Goal: Use online tool/utility

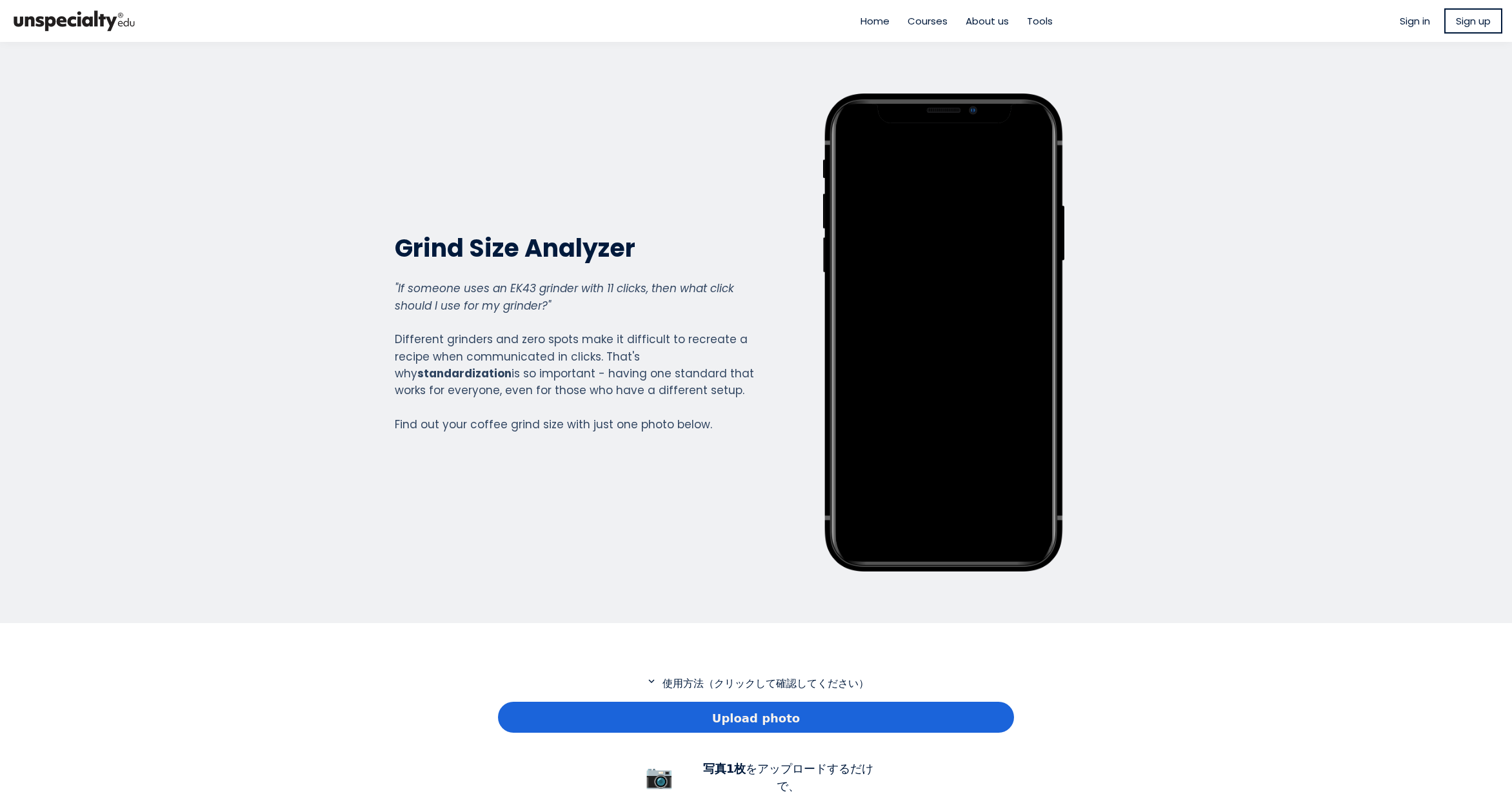
scroll to position [933, 516]
click at [705, 721] on div "Upload photo" at bounding box center [756, 717] width 516 height 31
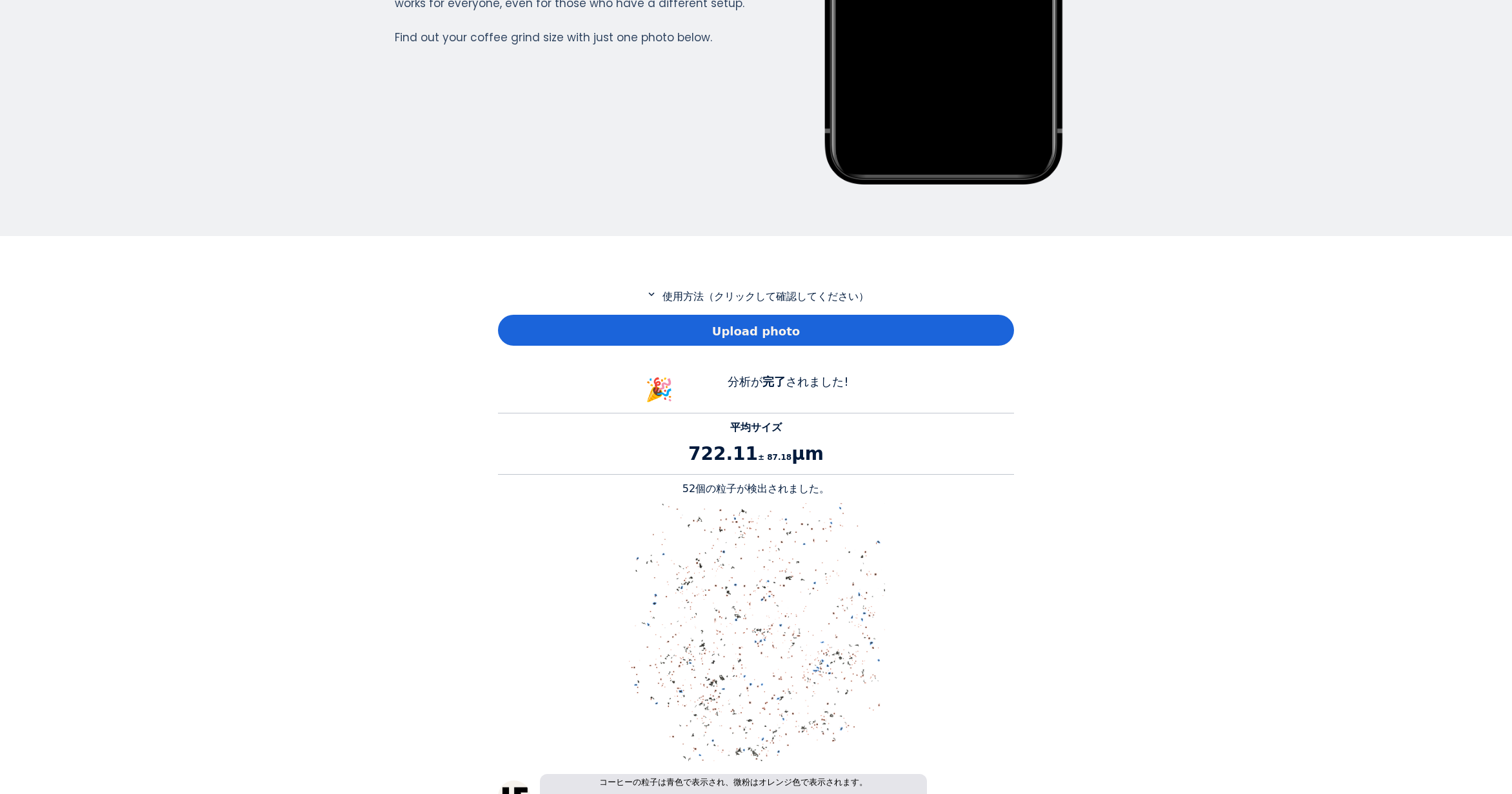
scroll to position [580, 0]
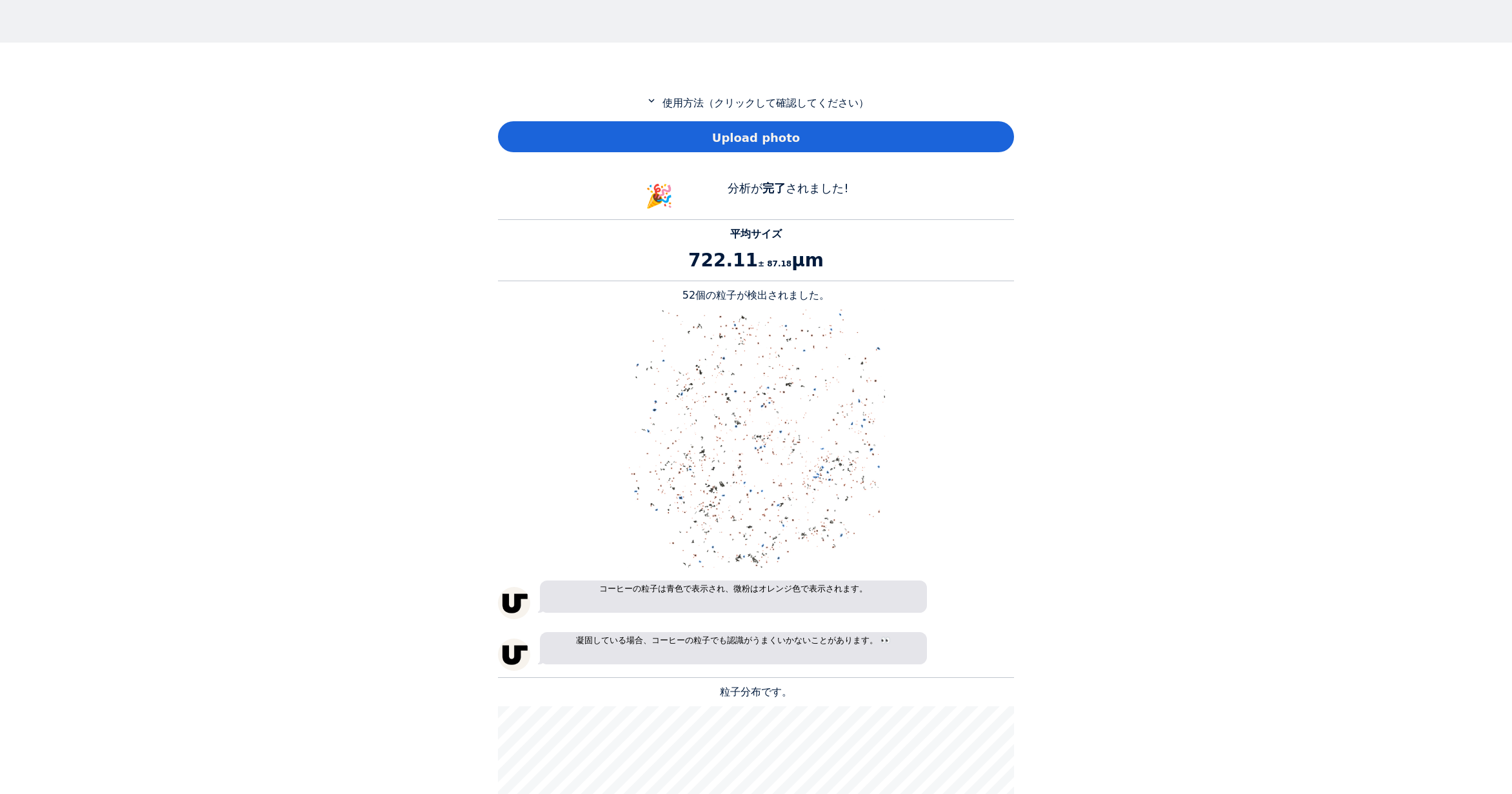
click at [696, 296] on p "52個の粒子が検出されました。" at bounding box center [756, 295] width 516 height 15
copy p "52"
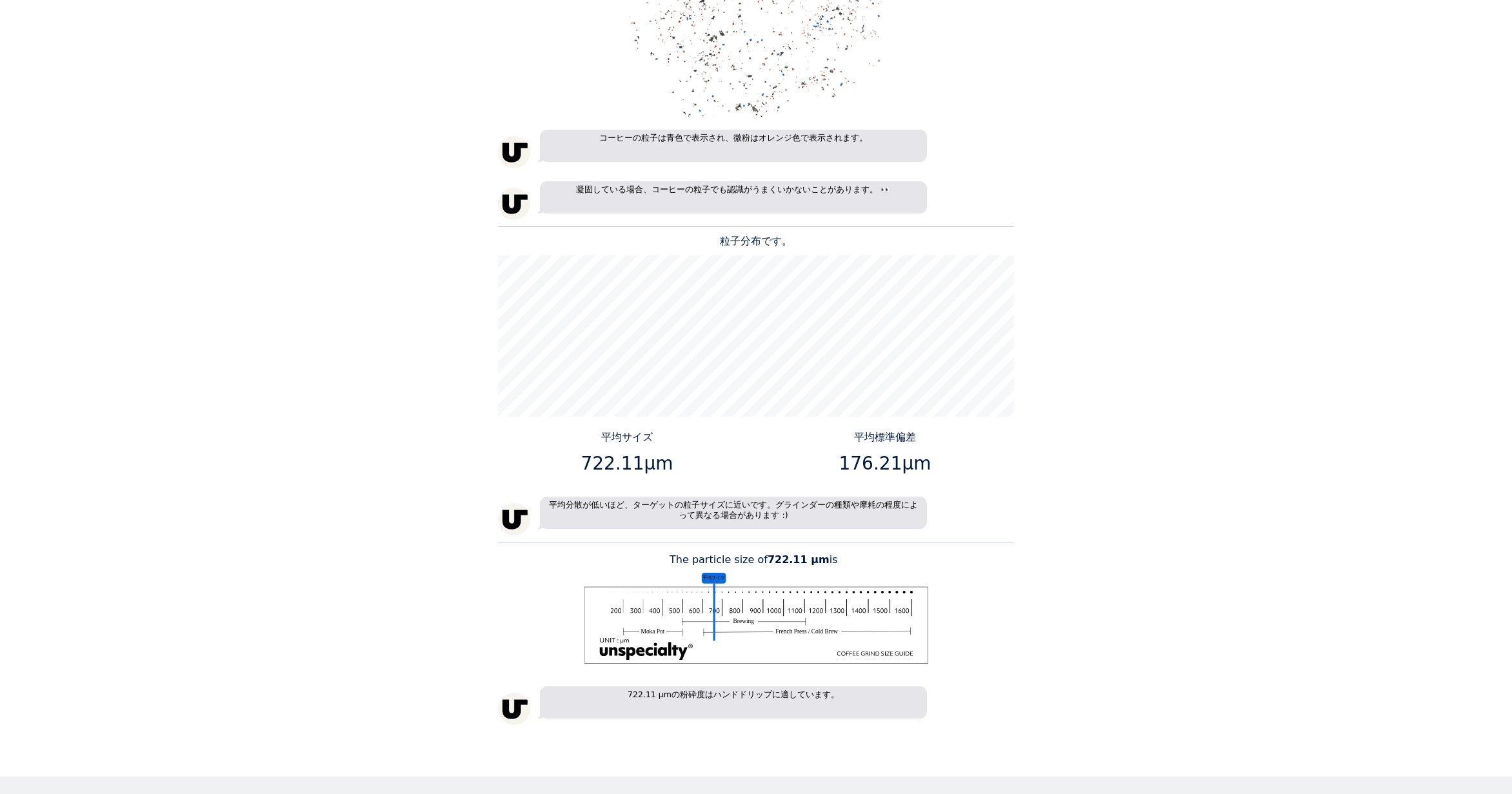
scroll to position [1032, 0]
drag, startPoint x: 634, startPoint y: 463, endPoint x: 585, endPoint y: 462, distance: 49.0
click at [585, 462] on p "722.11μm" at bounding box center [628, 463] width 248 height 27
copy p "722.11"
drag, startPoint x: 891, startPoint y: 461, endPoint x: 847, endPoint y: 460, distance: 44.0
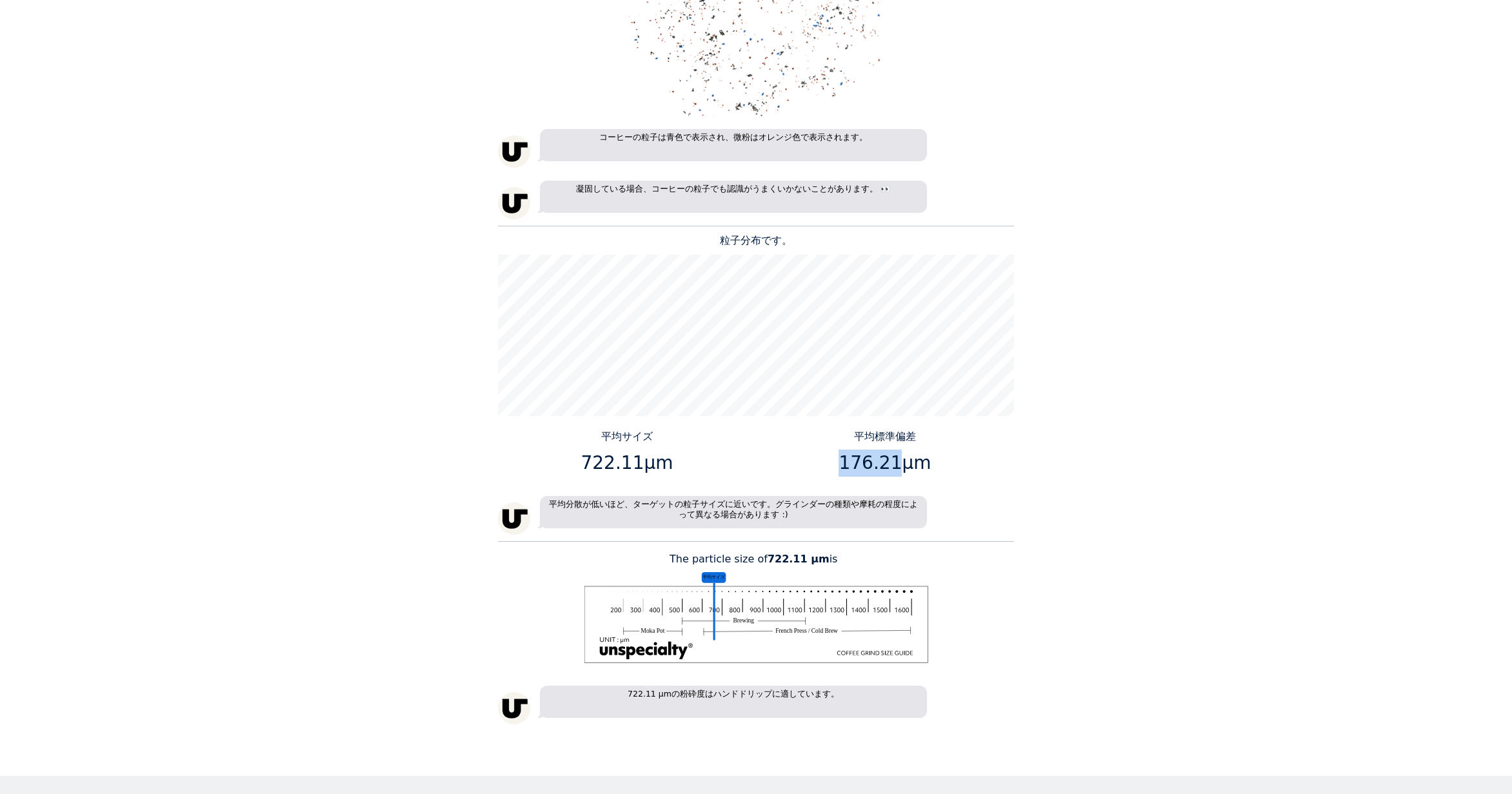
click at [847, 460] on p "176.21μm" at bounding box center [885, 463] width 248 height 27
copy p "176.21"
